Goal: Book appointment/travel/reservation

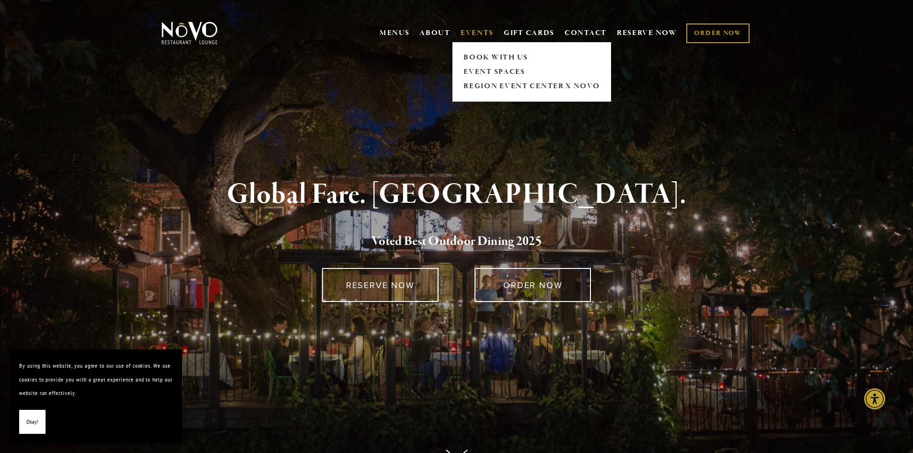
click at [478, 32] on link "EVENTS" at bounding box center [477, 33] width 33 height 10
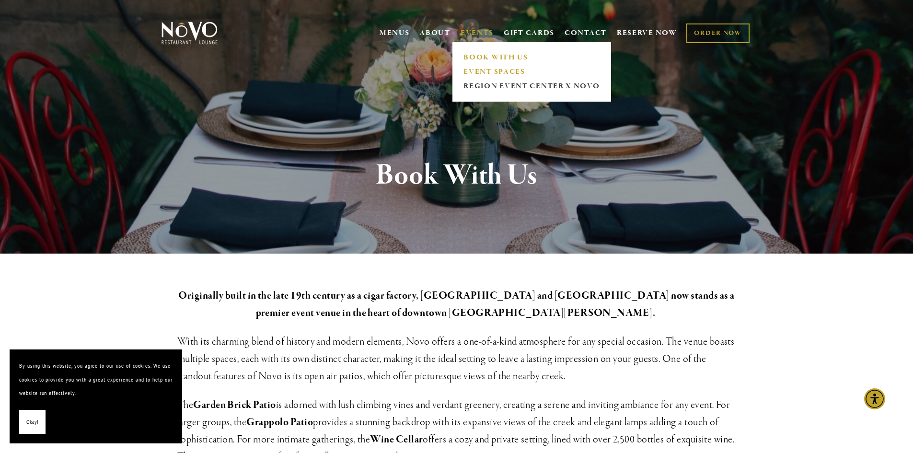
click at [475, 70] on link "EVENT SPACES" at bounding box center [532, 72] width 142 height 14
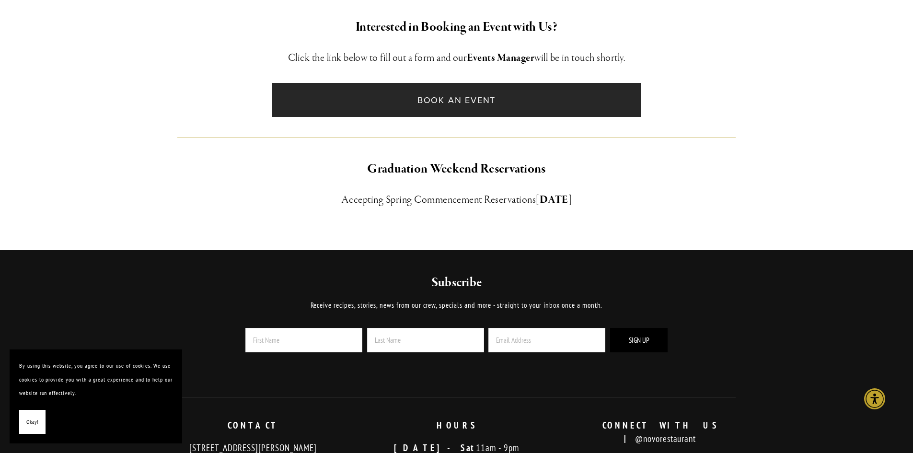
scroll to position [623, 0]
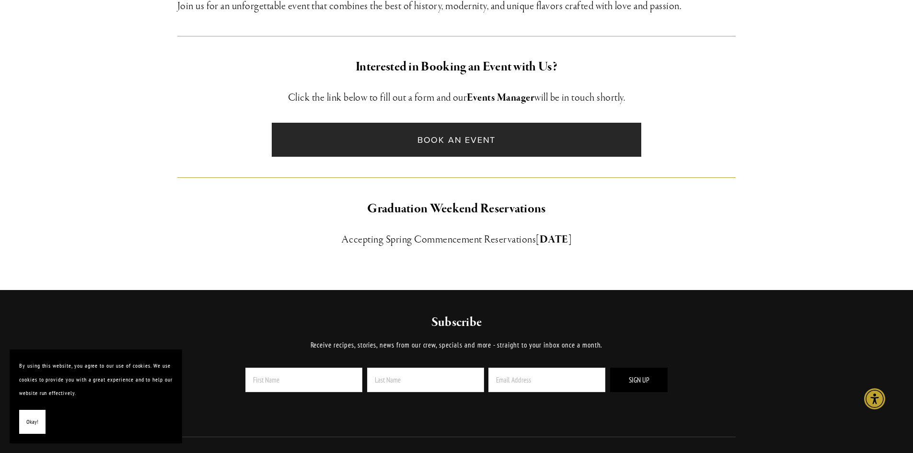
click at [423, 146] on link "Book an Event" at bounding box center [457, 140] width 370 height 34
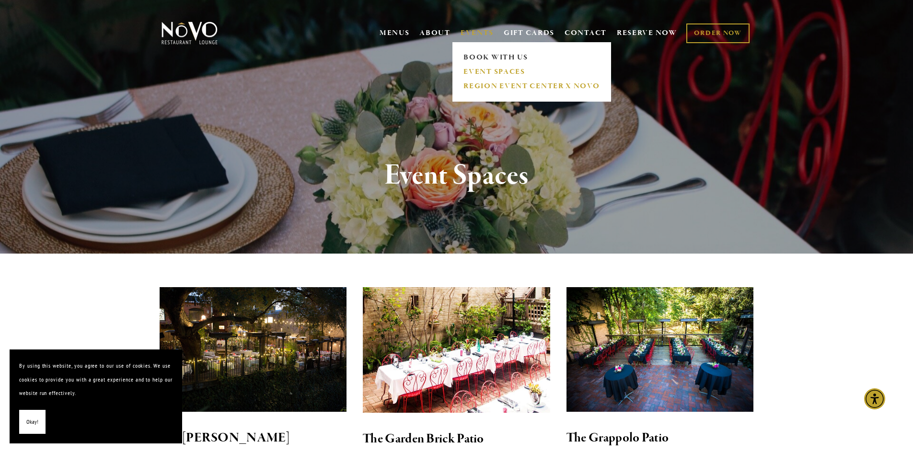
click at [498, 83] on link "REGION EVENT CENTER x NOVO" at bounding box center [532, 86] width 142 height 14
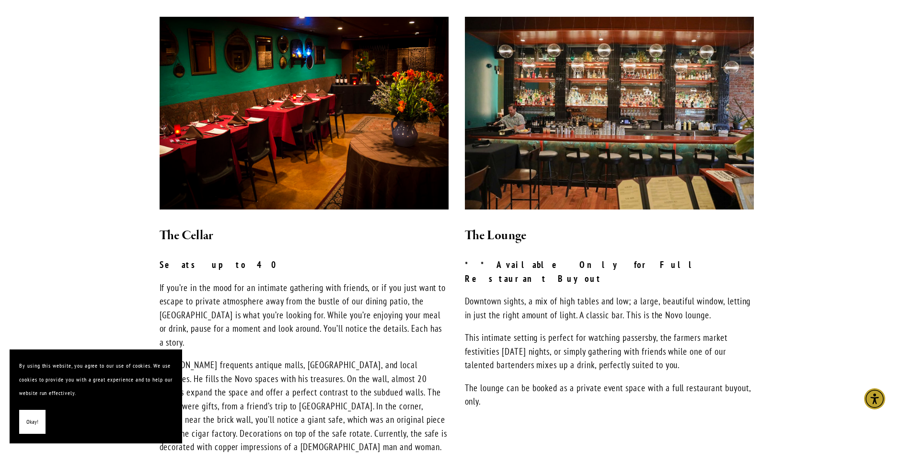
scroll to position [671, 0]
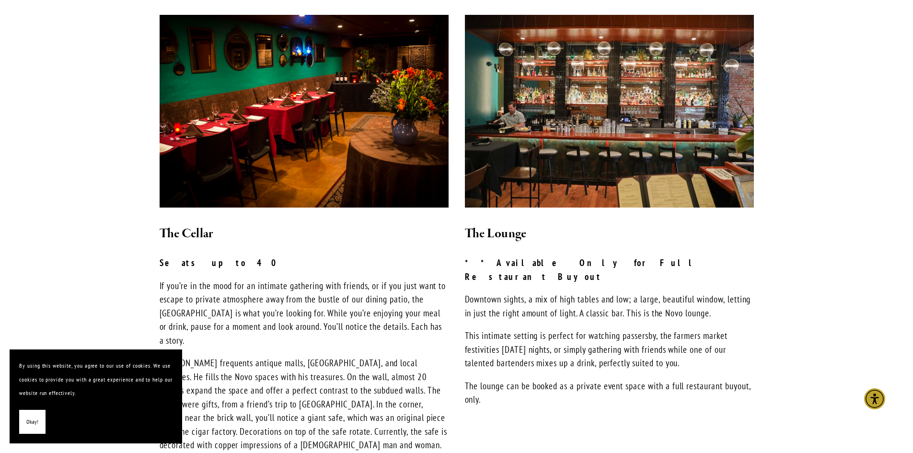
click at [24, 421] on button "Okay!" at bounding box center [32, 422] width 26 height 24
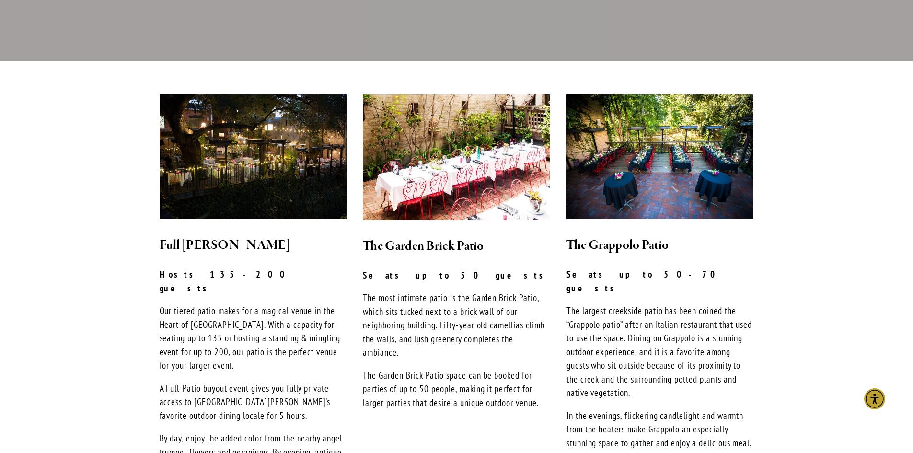
scroll to position [192, 0]
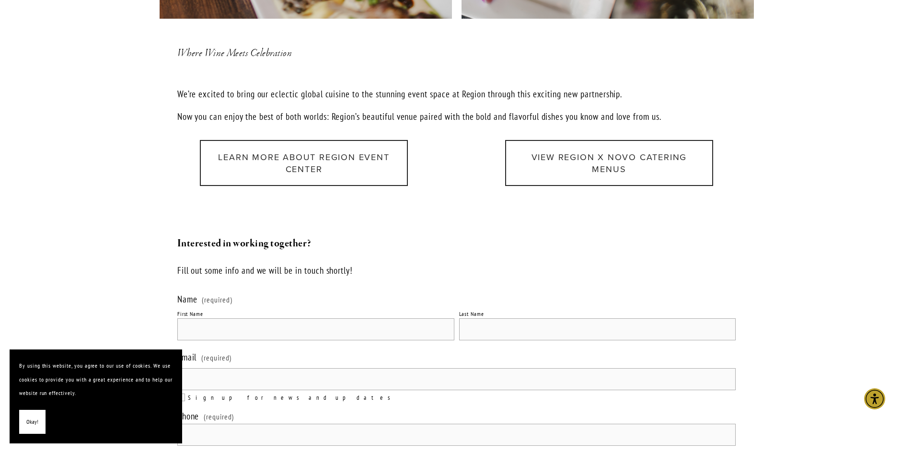
scroll to position [1150, 0]
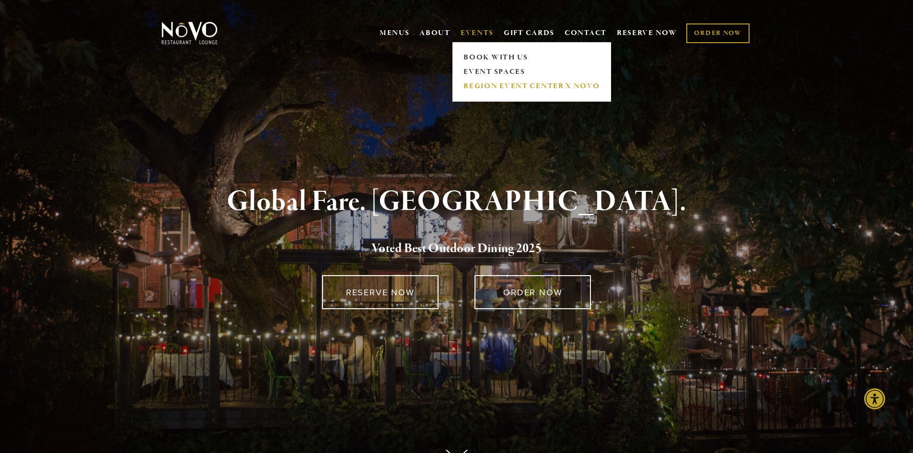
click at [477, 85] on link "REGION EVENT CENTER x NOVO" at bounding box center [532, 86] width 142 height 14
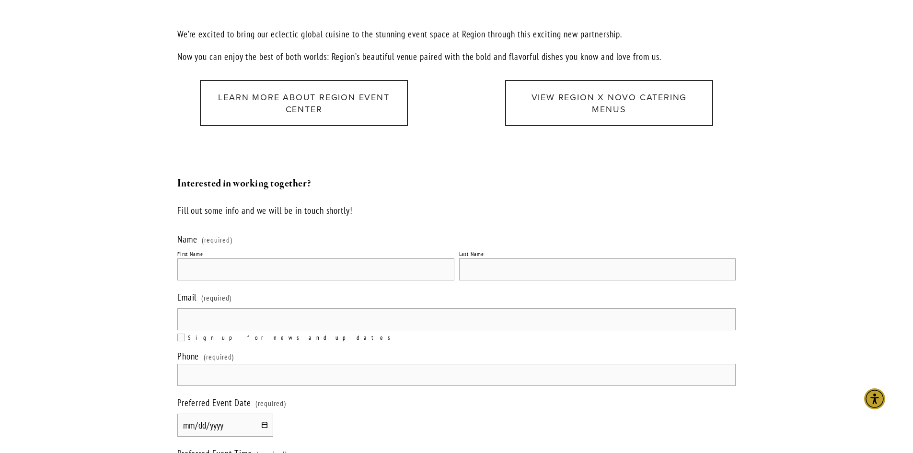
scroll to position [1198, 0]
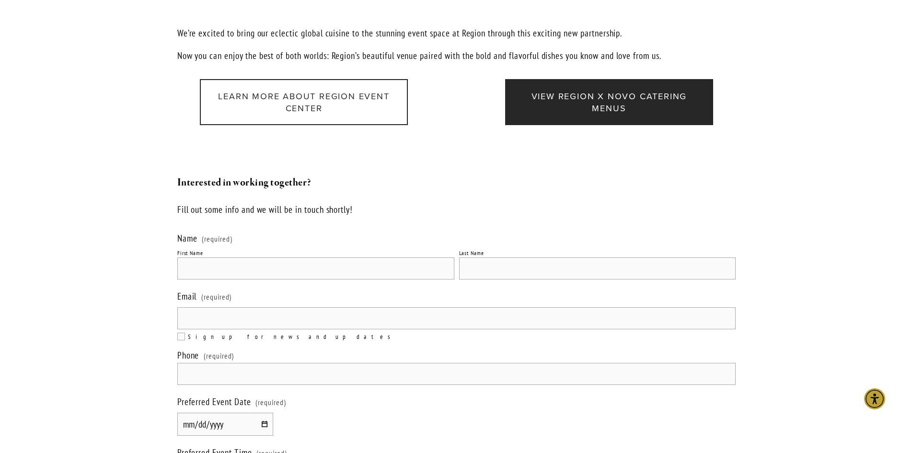
click at [624, 79] on link "View Region x Novo Catering Menus" at bounding box center [609, 102] width 208 height 46
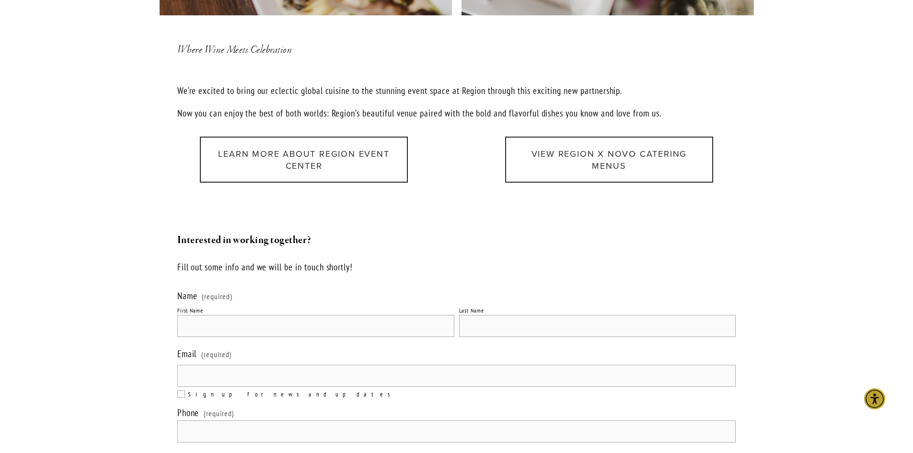
scroll to position [1054, 0]
